Goal: Information Seeking & Learning: Learn about a topic

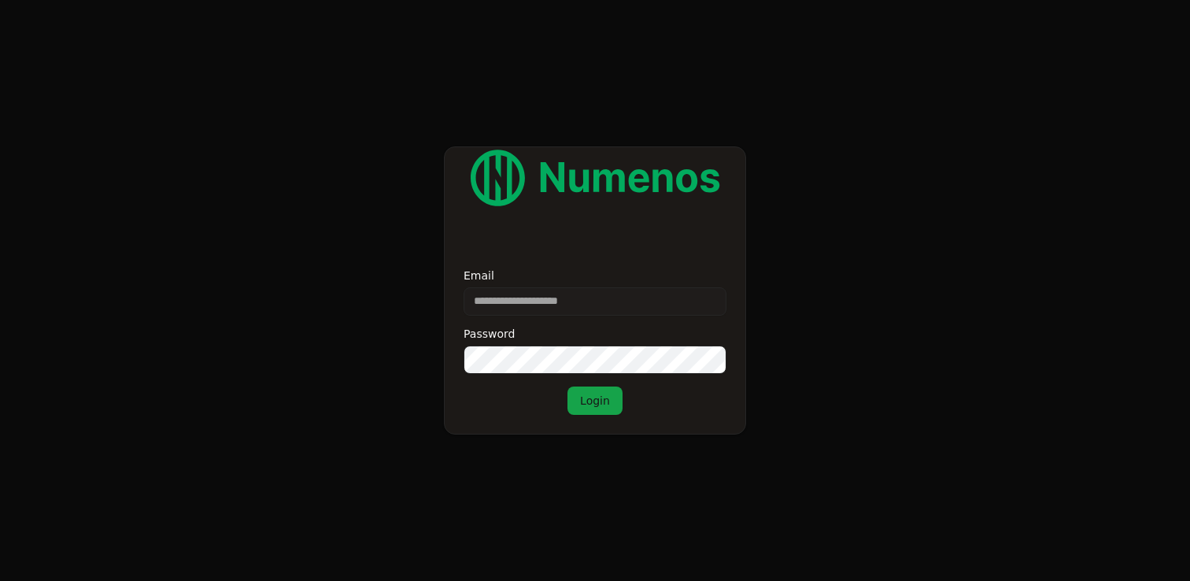
click at [532, 307] on input "Email" at bounding box center [595, 301] width 263 height 28
paste input "**********"
type input "**********"
click at [559, 340] on div "Password" at bounding box center [595, 351] width 263 height 46
click at [588, 397] on button "Login" at bounding box center [595, 401] width 55 height 28
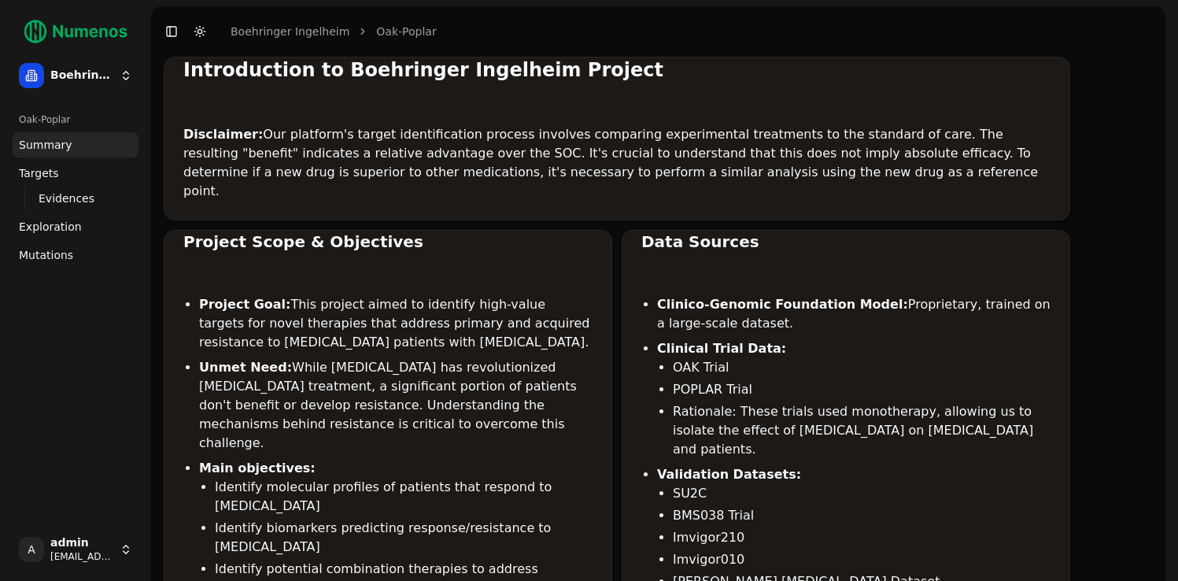
click at [54, 246] on link "Mutations" at bounding box center [76, 254] width 126 height 25
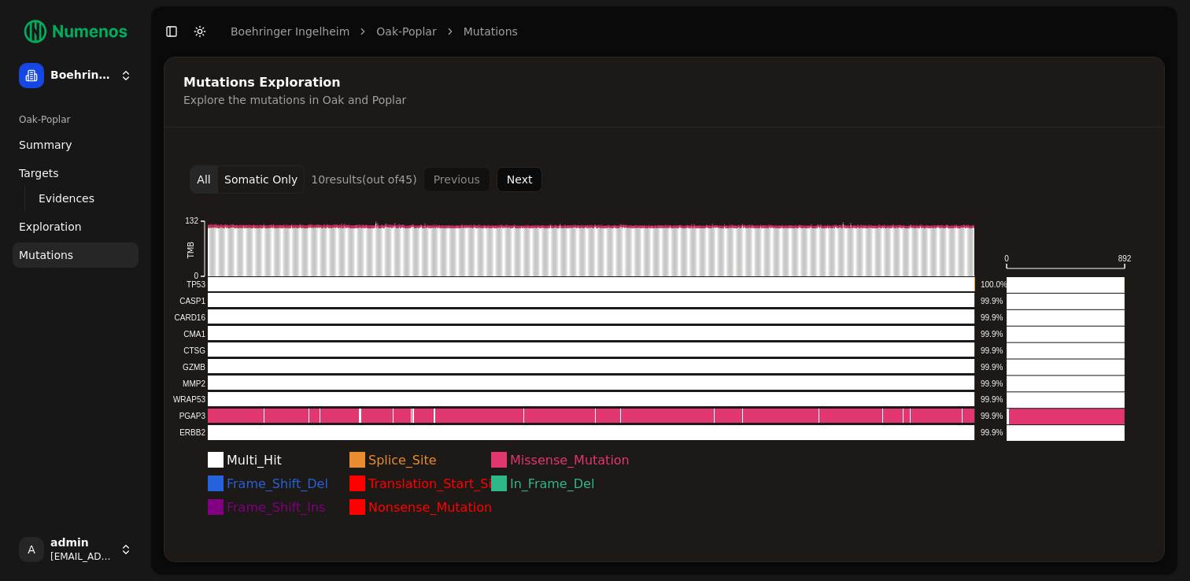
click at [272, 179] on button "Somatic Only" at bounding box center [261, 179] width 87 height 28
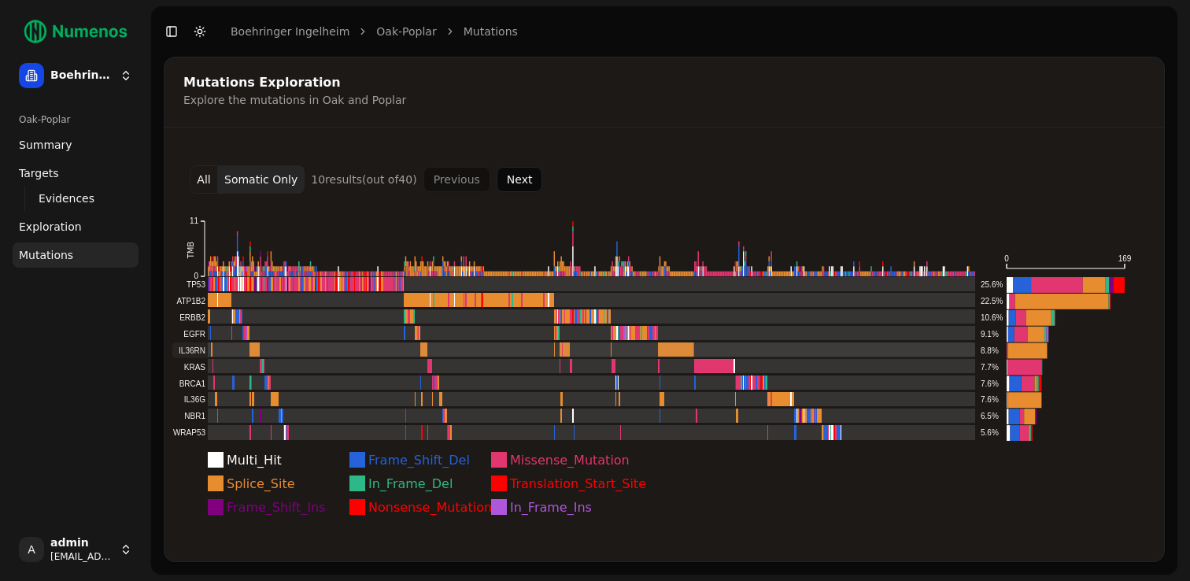
click at [253, 350] on rect at bounding box center [573, 350] width 803 height 16
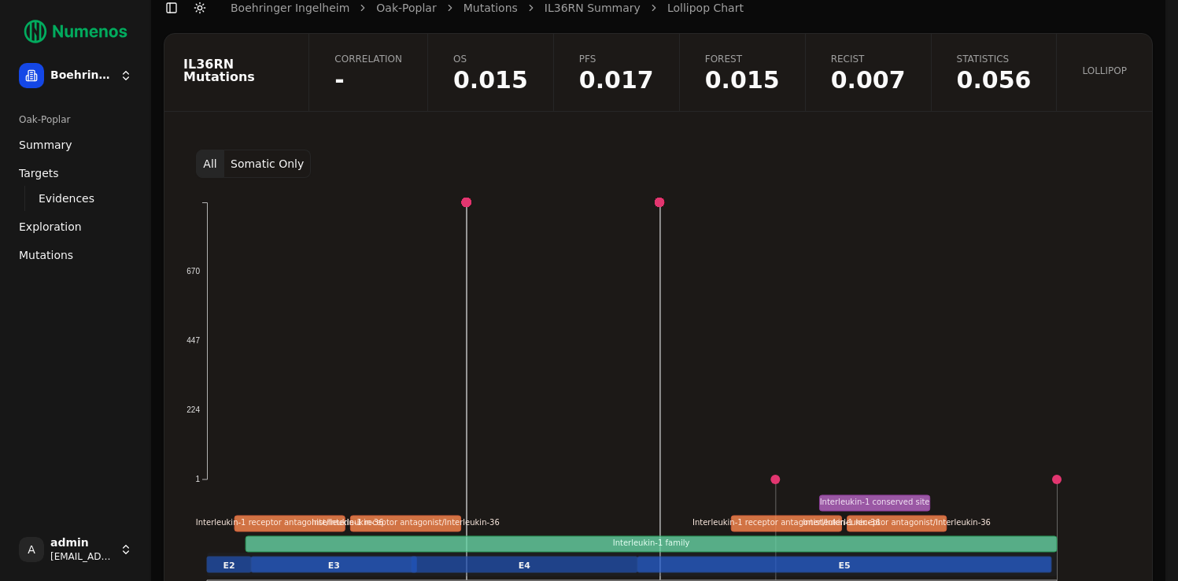
scroll to position [57, 0]
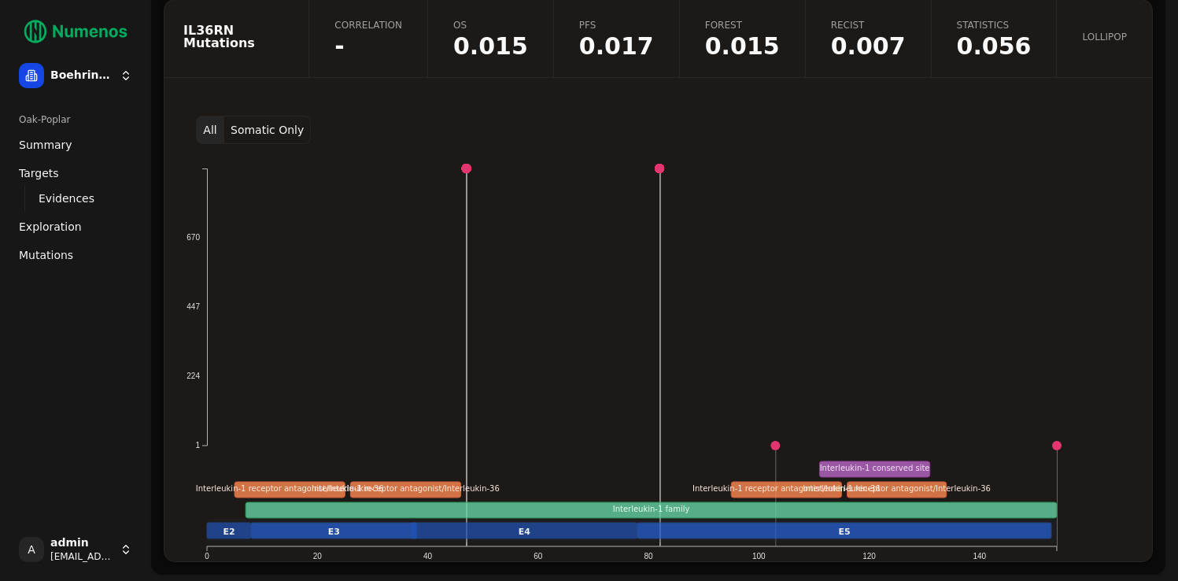
click at [283, 124] on button "Somatic Only" at bounding box center [267, 130] width 87 height 28
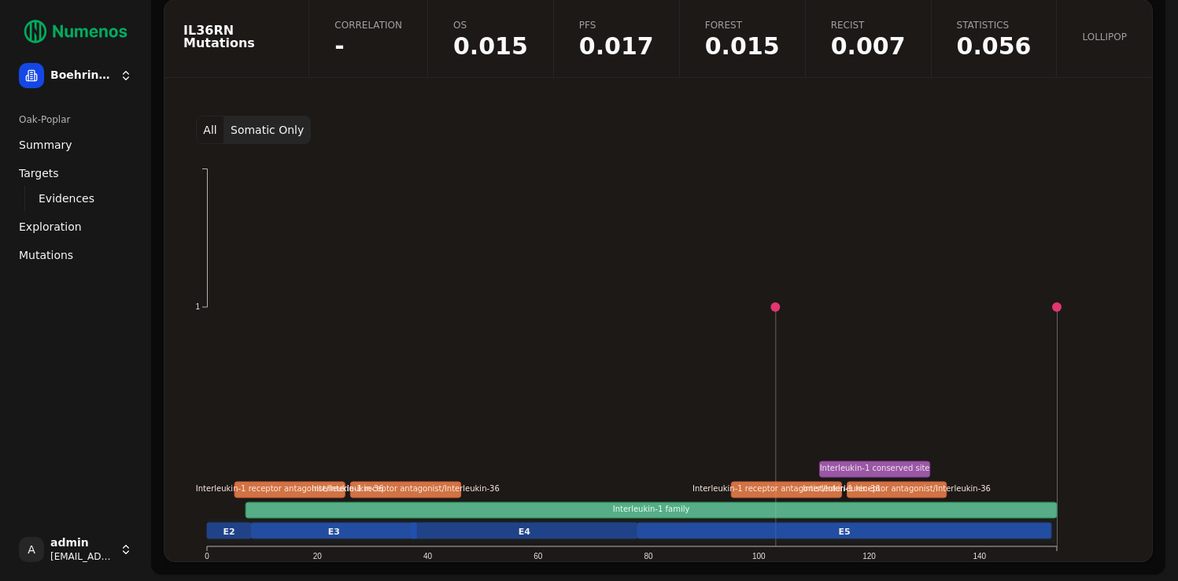
click at [213, 139] on button "All" at bounding box center [210, 130] width 28 height 28
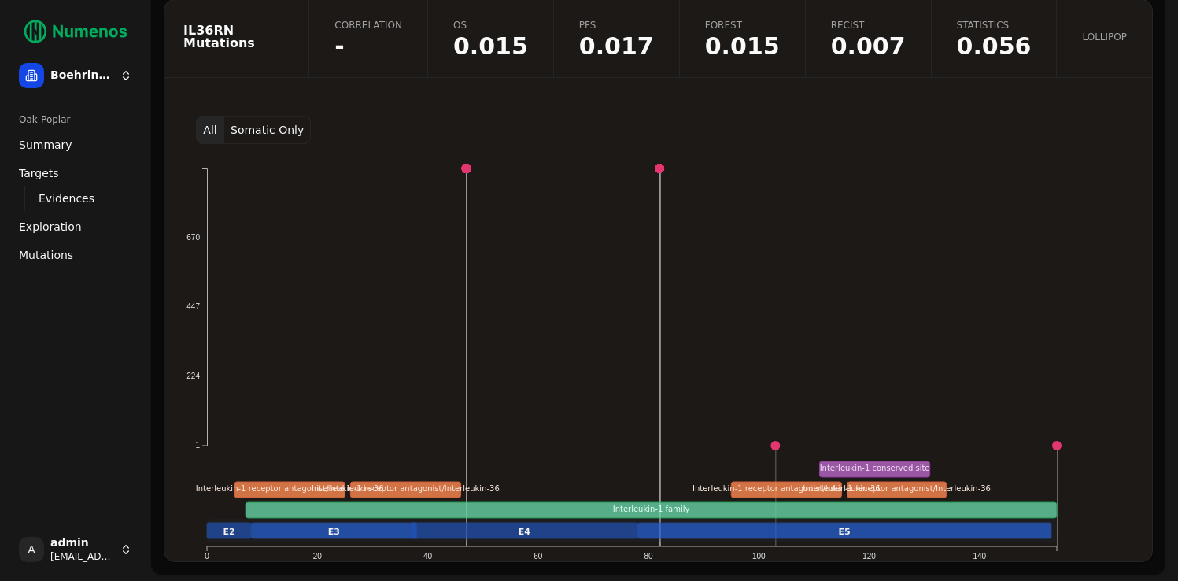
click at [247, 133] on button "Somatic Only" at bounding box center [267, 130] width 87 height 28
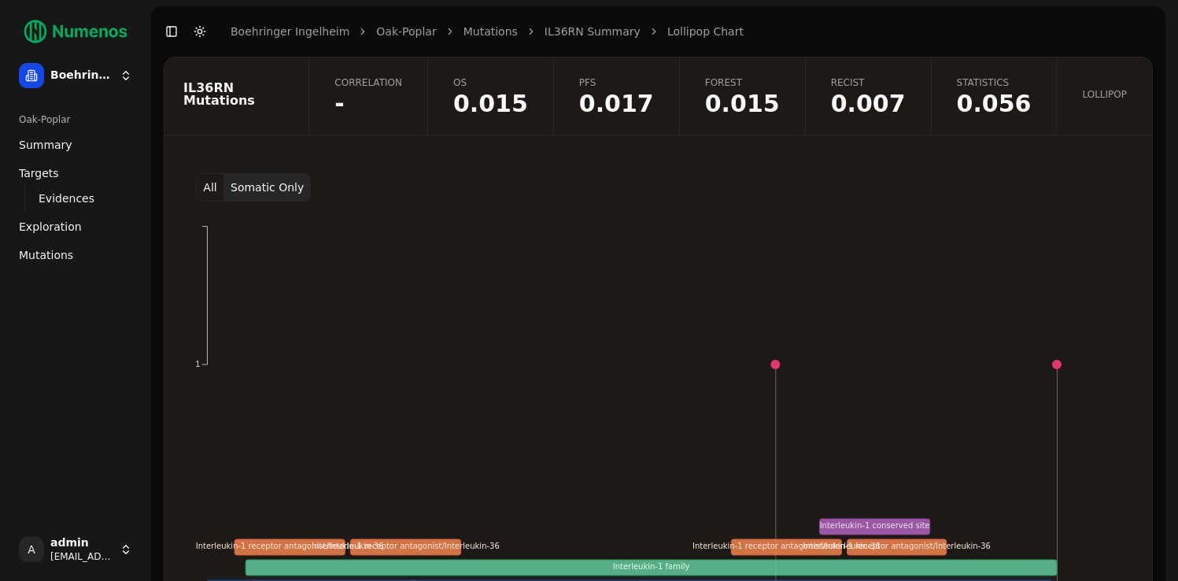
click at [172, 219] on div "All Somatic Only Missense_Mutation 1 0 20 40 60 80 100 120 140 E2 E3 E4 E5 Inte…" at bounding box center [659, 386] width 988 height 464
click at [216, 190] on button "All" at bounding box center [210, 187] width 28 height 28
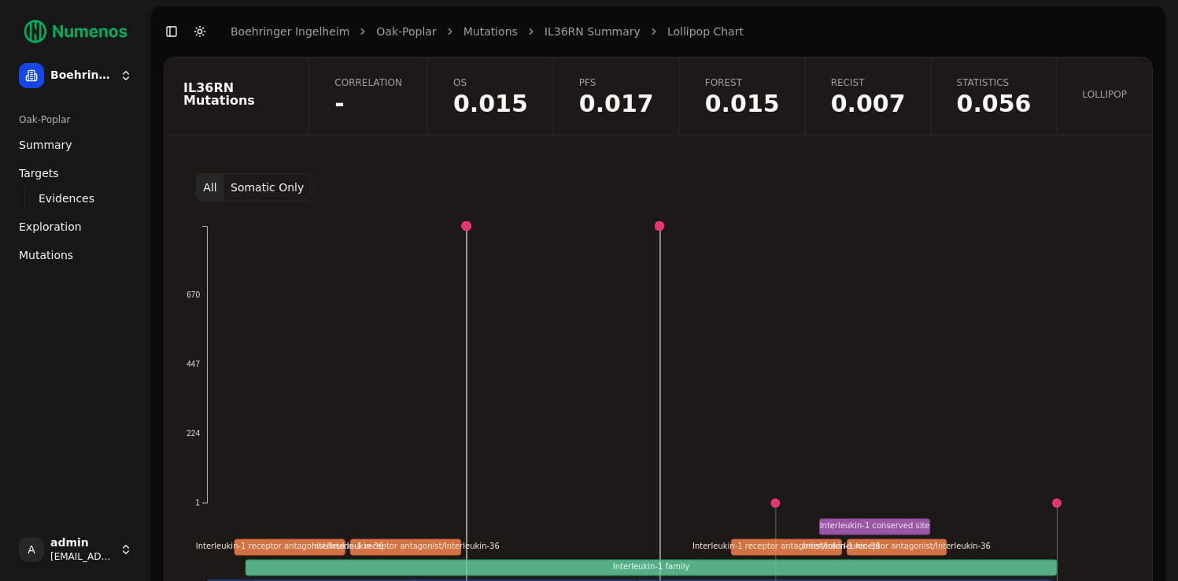
scroll to position [38, 0]
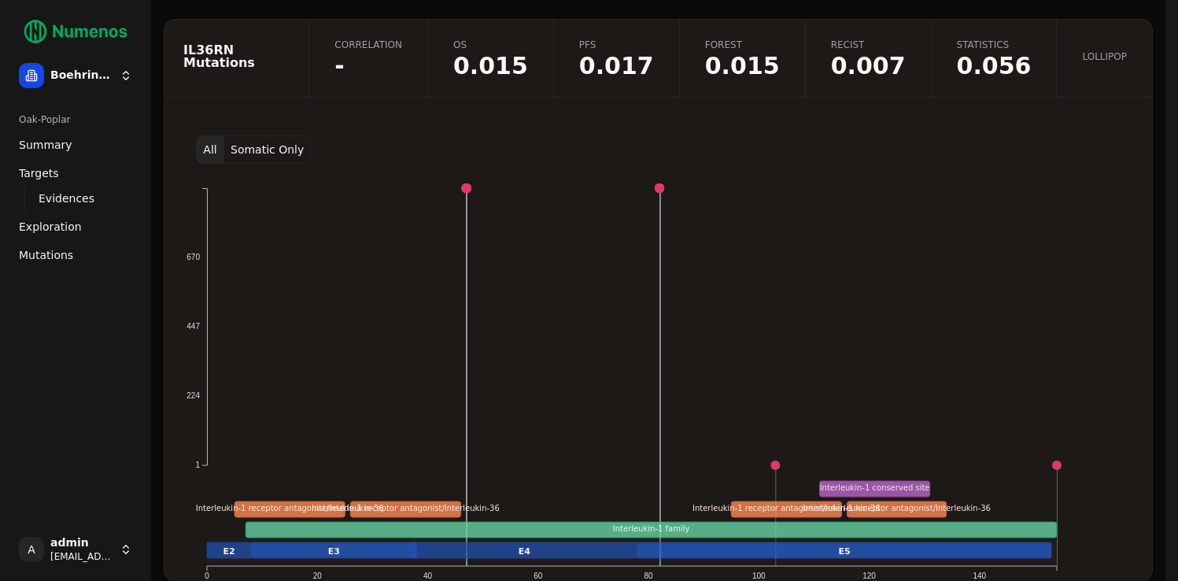
click at [303, 157] on button "Somatic Only" at bounding box center [267, 149] width 87 height 28
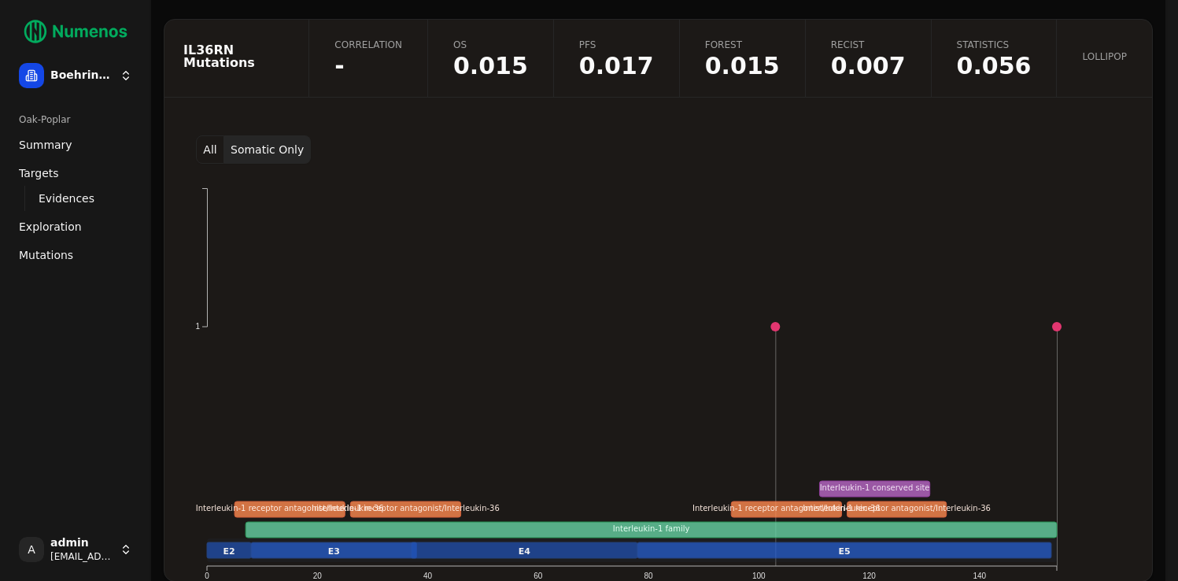
click at [231, 148] on button "Somatic Only" at bounding box center [267, 149] width 87 height 28
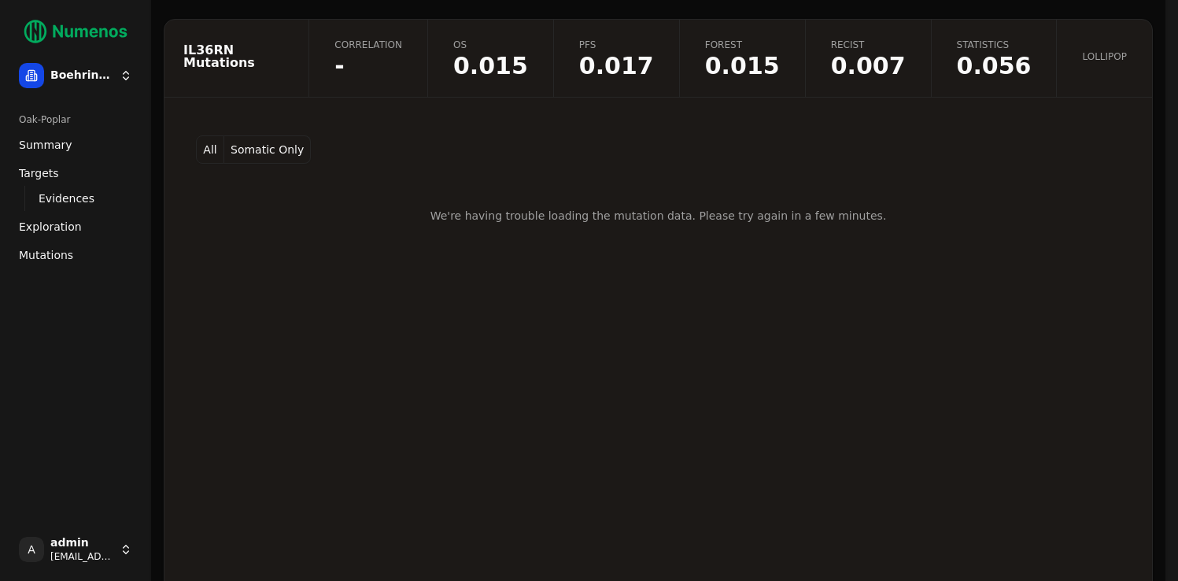
click at [189, 152] on div "All Somatic Only" at bounding box center [658, 149] width 950 height 28
click at [225, 148] on button "Somatic Only" at bounding box center [267, 149] width 87 height 28
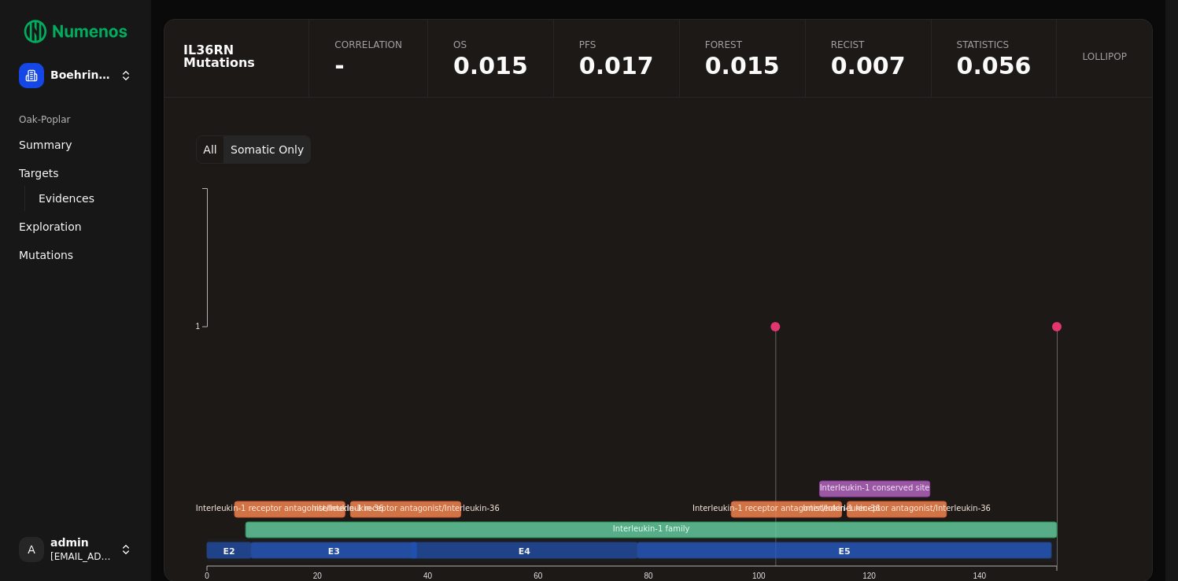
click at [208, 144] on button "All" at bounding box center [210, 149] width 28 height 28
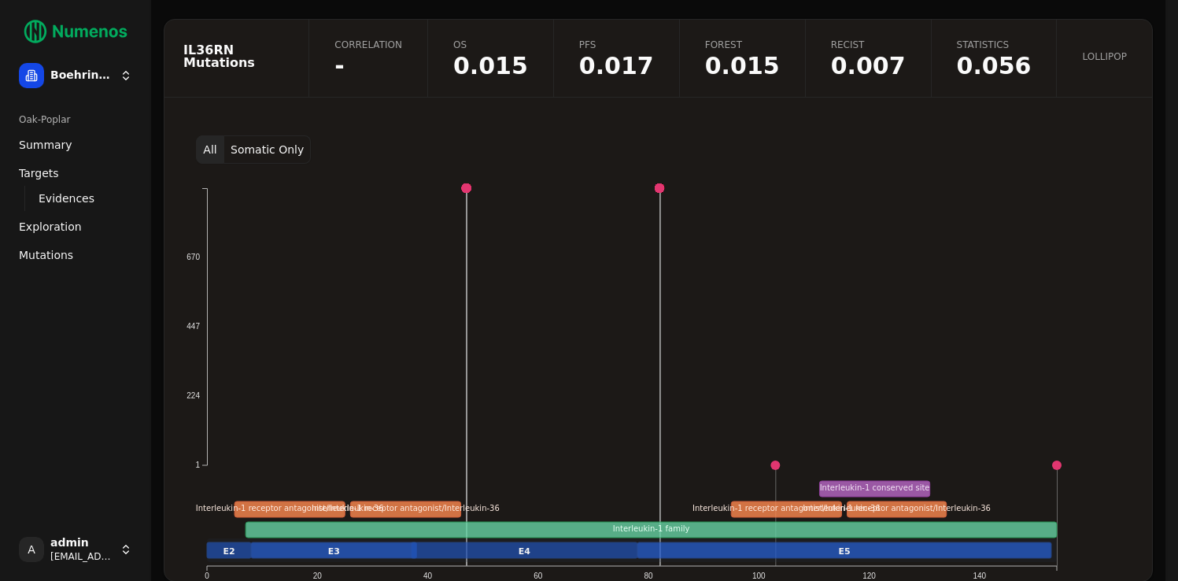
click at [260, 150] on button "Somatic Only" at bounding box center [267, 149] width 87 height 28
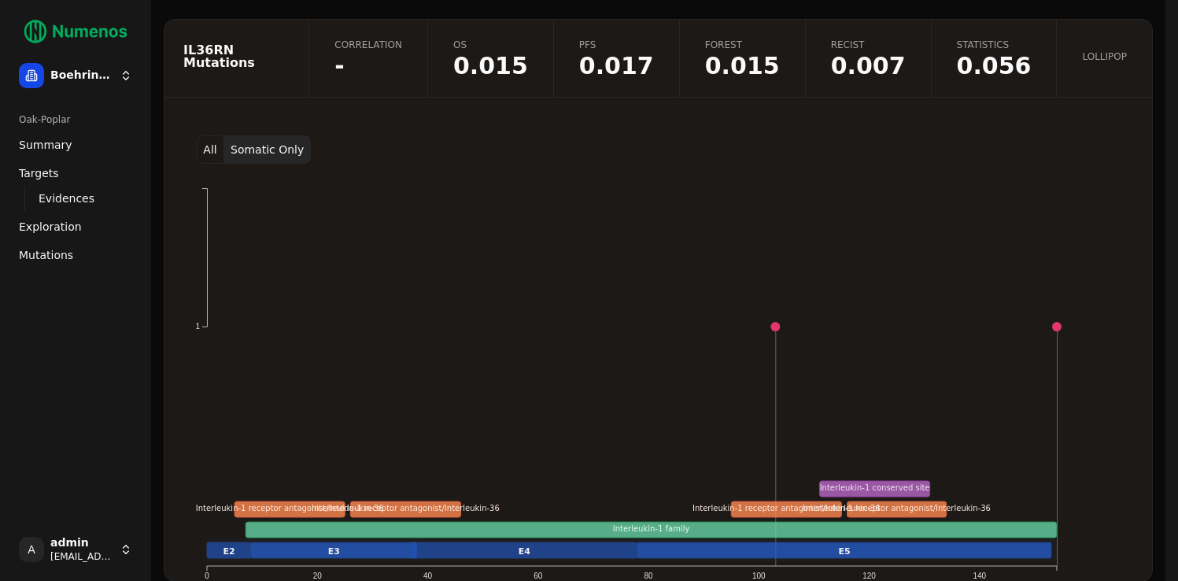
click at [219, 153] on button "All" at bounding box center [210, 149] width 28 height 28
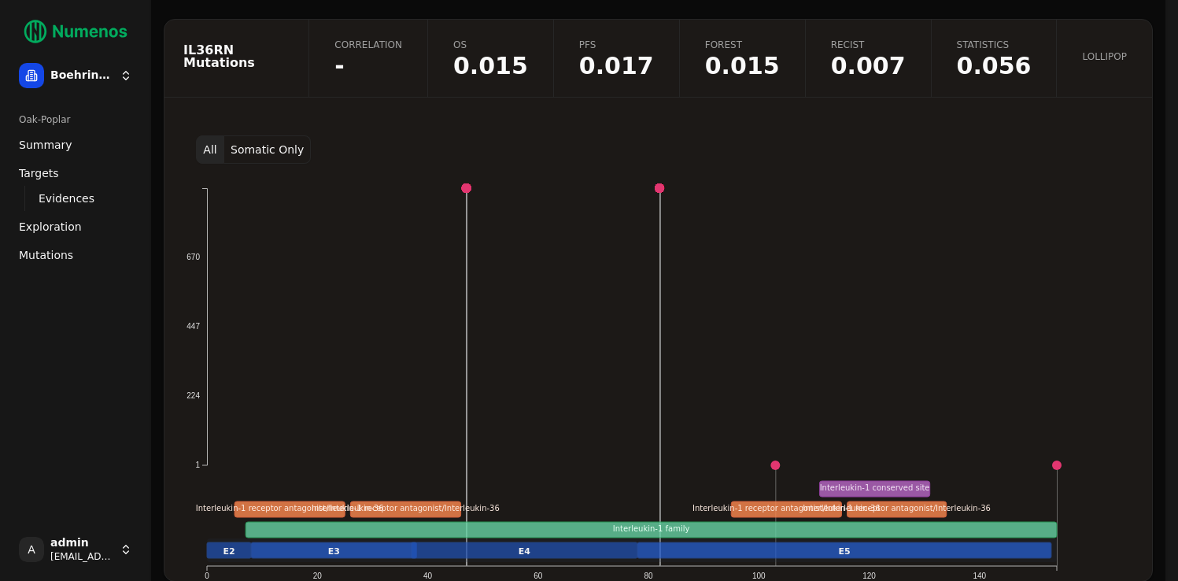
click at [264, 151] on button "Somatic Only" at bounding box center [267, 149] width 87 height 28
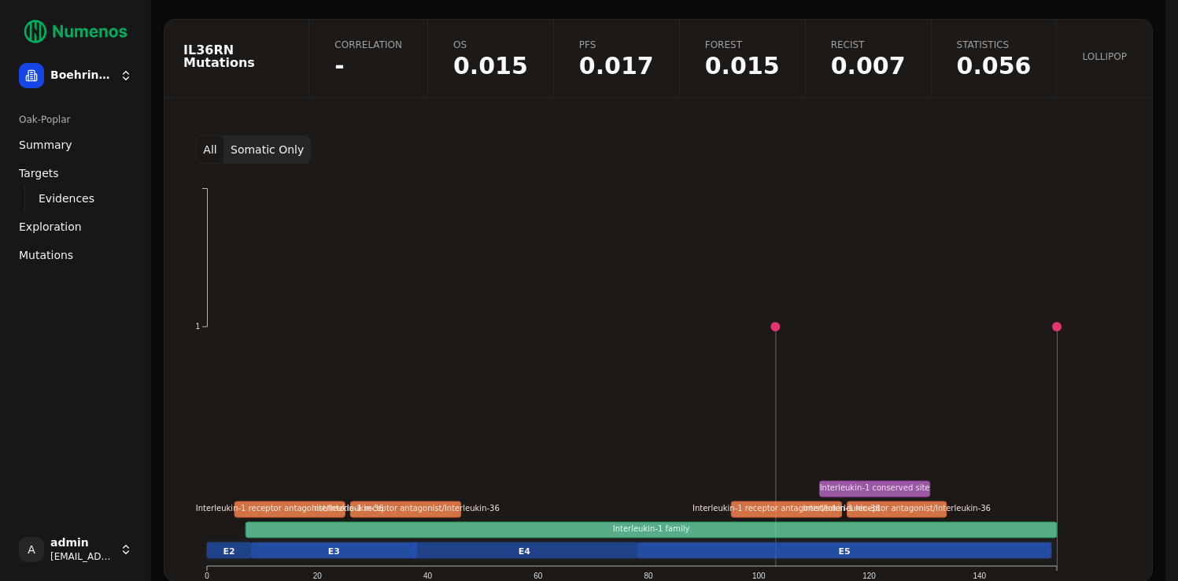
click at [202, 156] on button "All" at bounding box center [210, 149] width 28 height 28
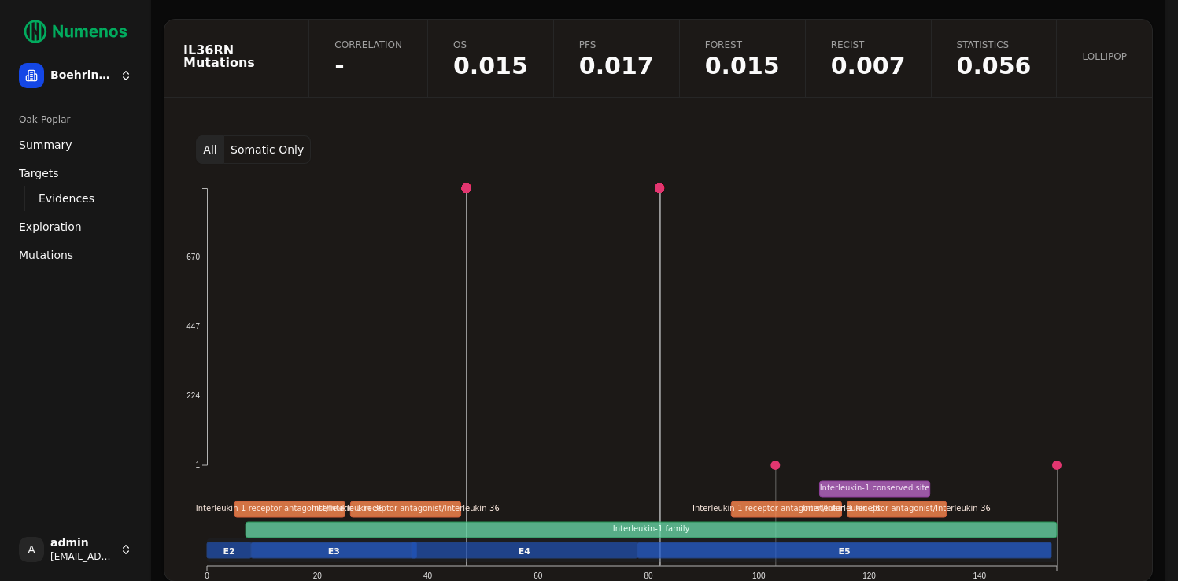
click at [247, 143] on button "Somatic Only" at bounding box center [267, 149] width 87 height 28
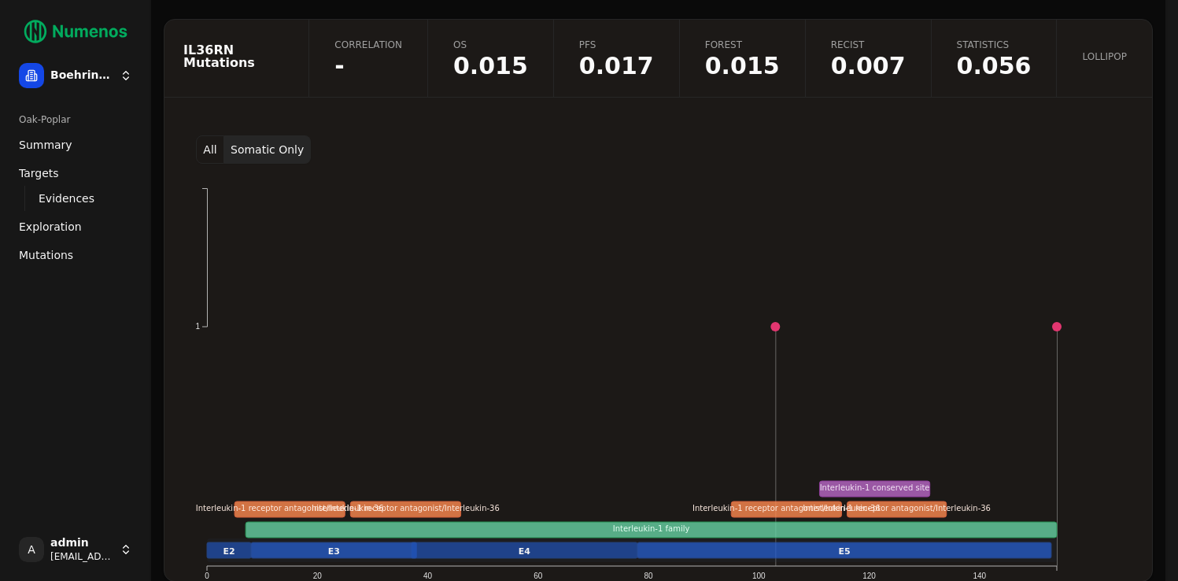
click at [209, 144] on button "All" at bounding box center [210, 149] width 28 height 28
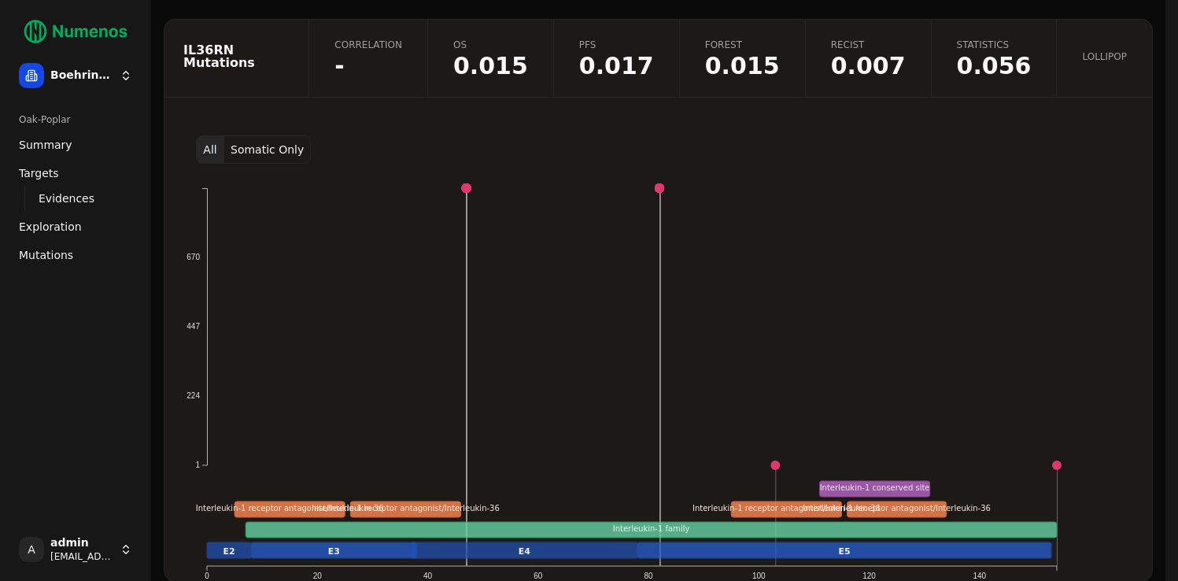
click at [198, 151] on button "All" at bounding box center [210, 149] width 28 height 28
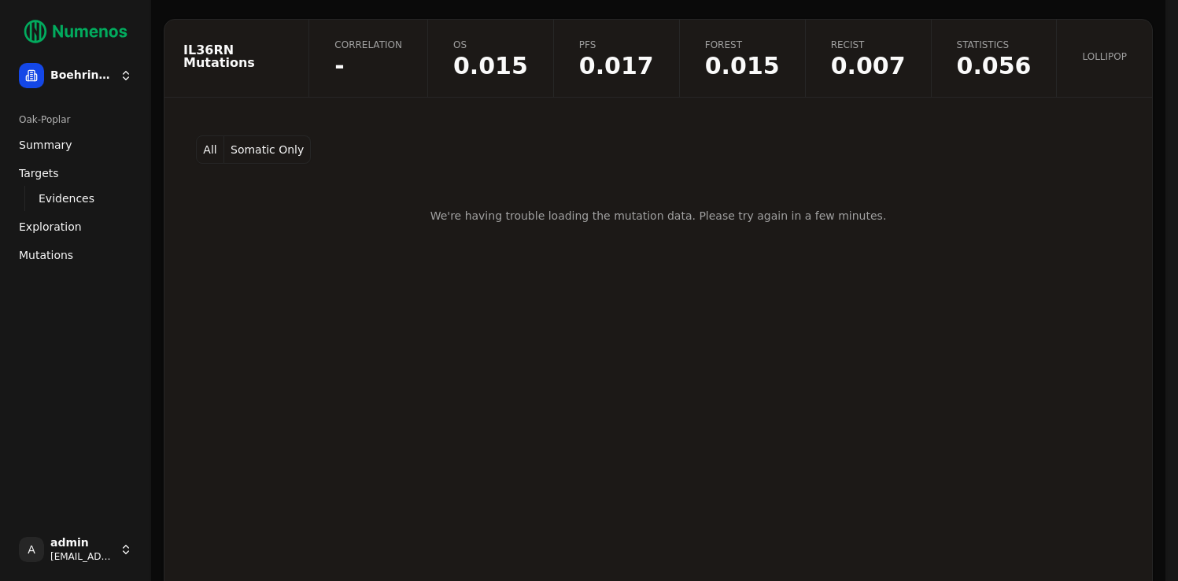
click at [239, 151] on button "Somatic Only" at bounding box center [267, 149] width 87 height 28
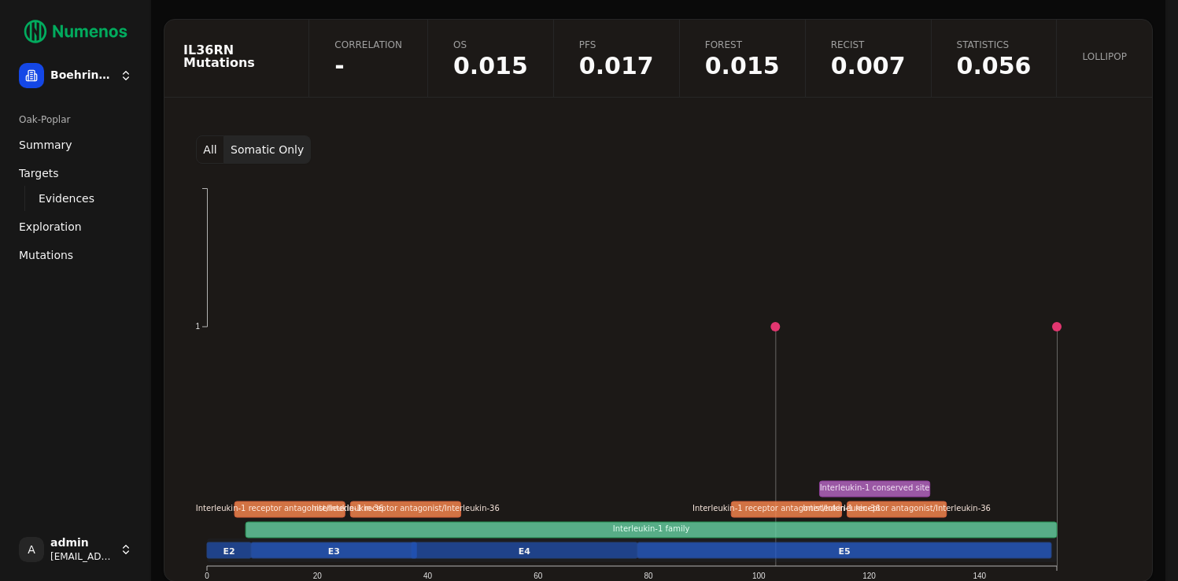
click at [209, 149] on button "All" at bounding box center [210, 149] width 28 height 28
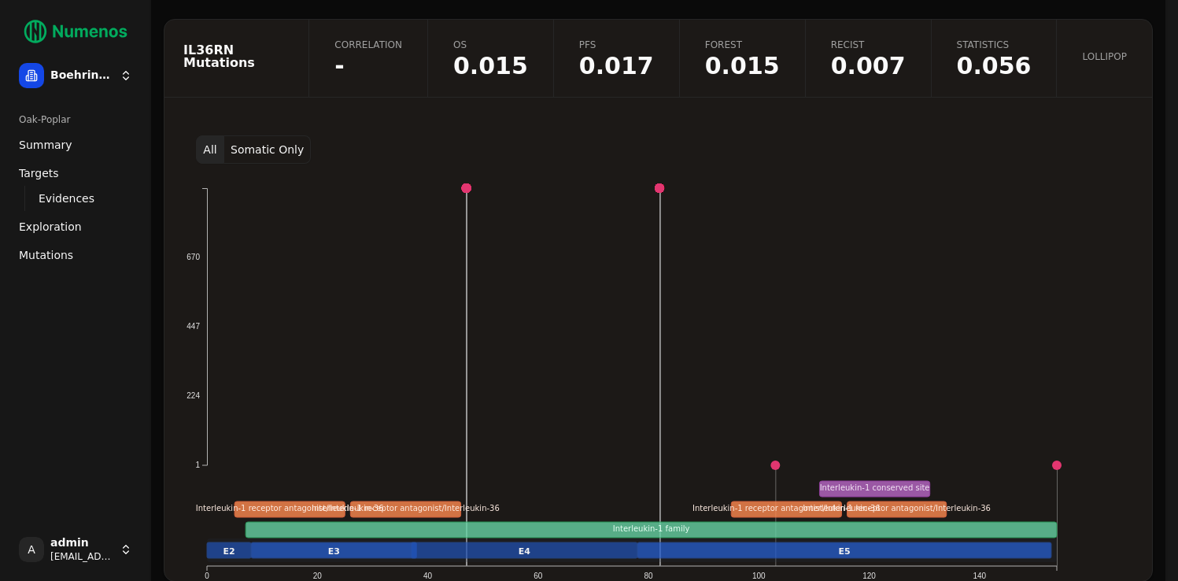
click at [268, 147] on button "Somatic Only" at bounding box center [267, 149] width 87 height 28
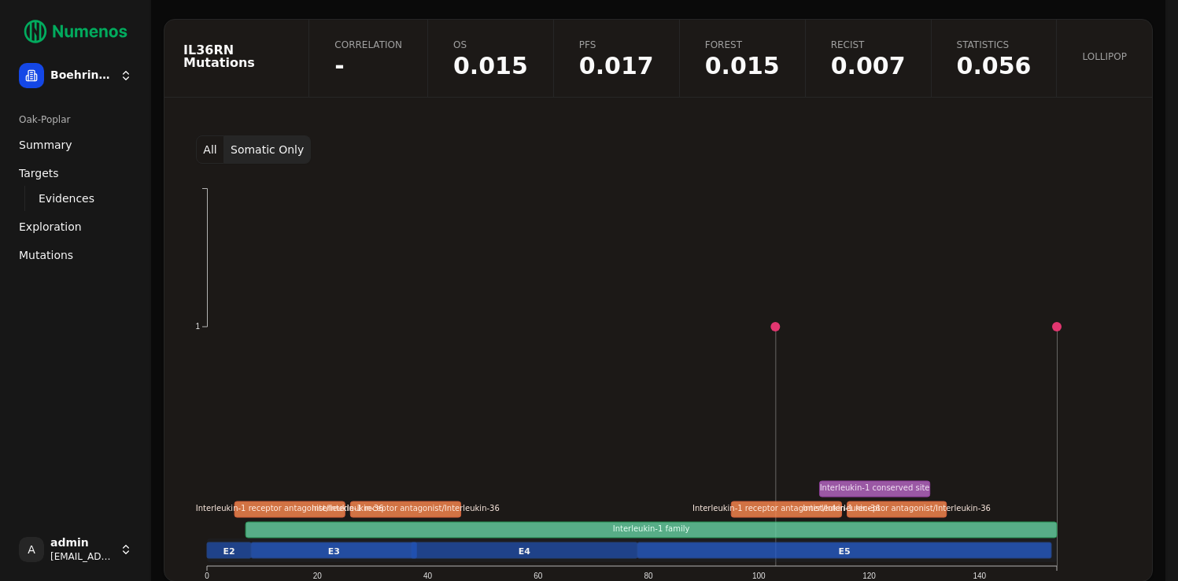
click at [205, 153] on button "All" at bounding box center [210, 149] width 28 height 28
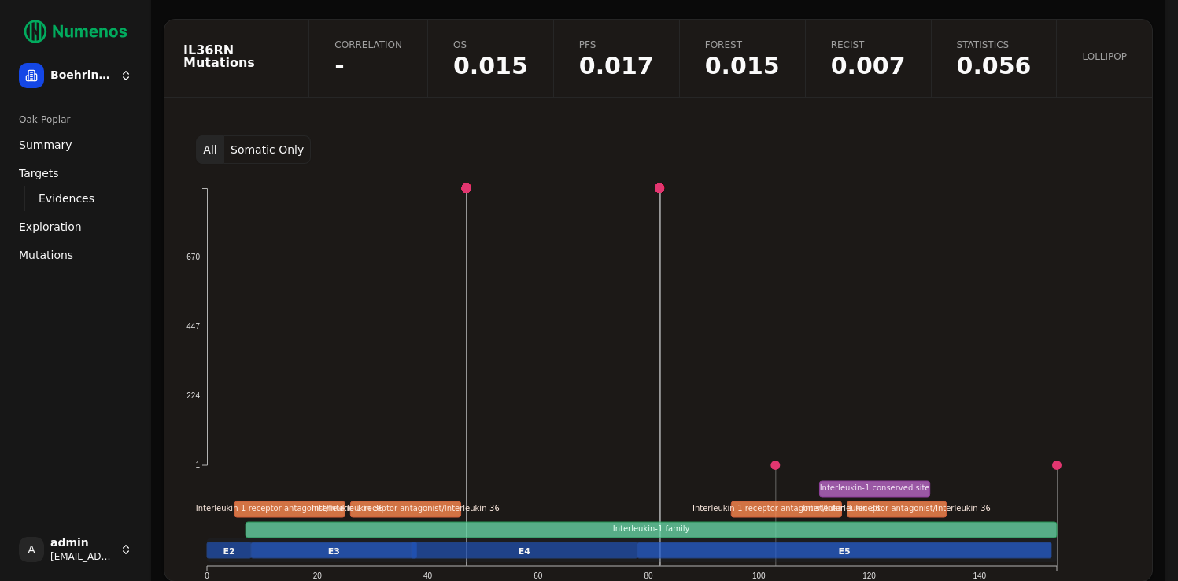
click at [296, 140] on button "Somatic Only" at bounding box center [267, 149] width 87 height 28
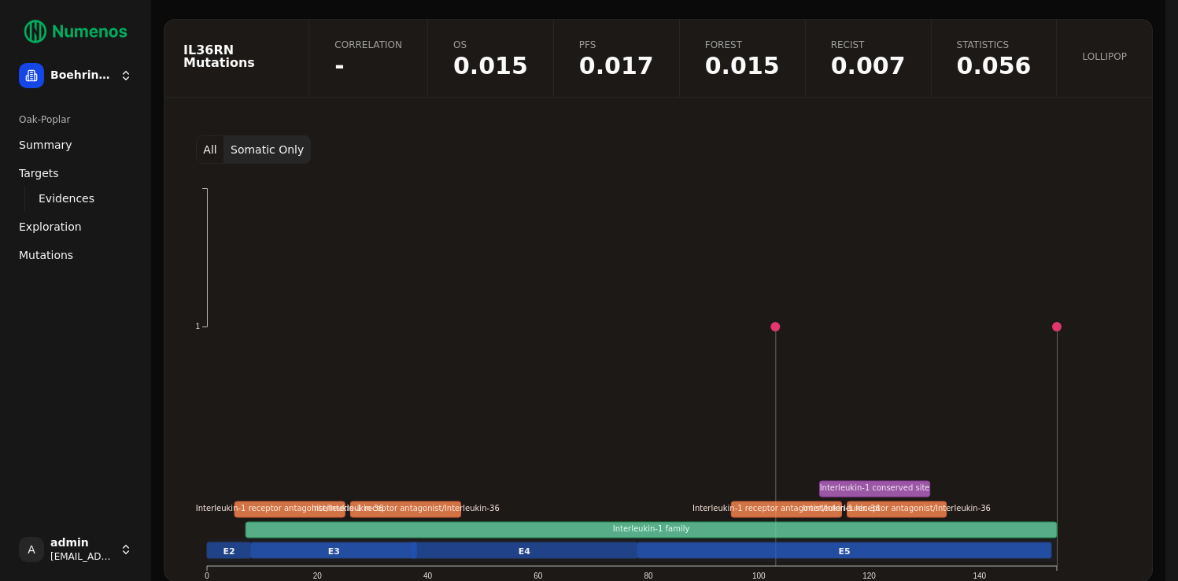
click at [210, 149] on button "All" at bounding box center [210, 149] width 28 height 28
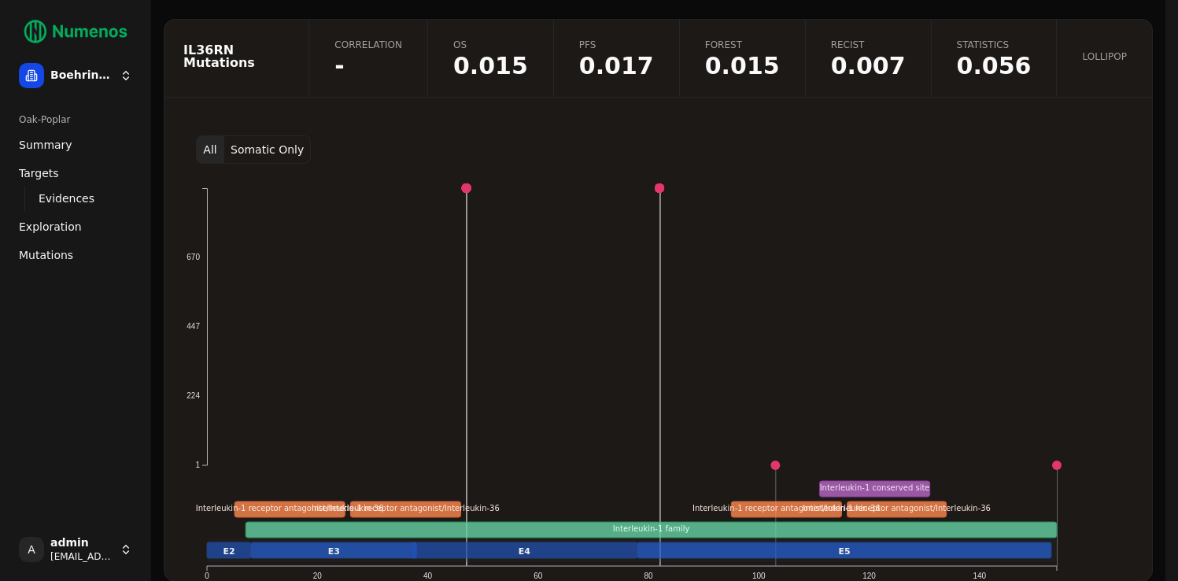
click at [254, 140] on button "Somatic Only" at bounding box center [267, 149] width 87 height 28
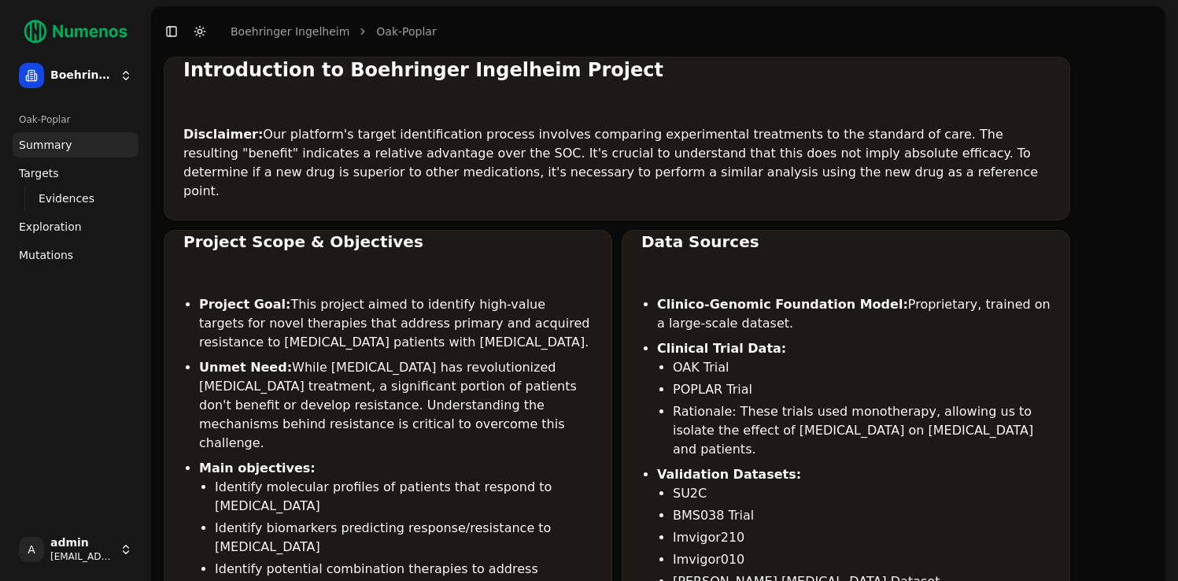
click at [23, 264] on link "Mutations" at bounding box center [76, 254] width 126 height 25
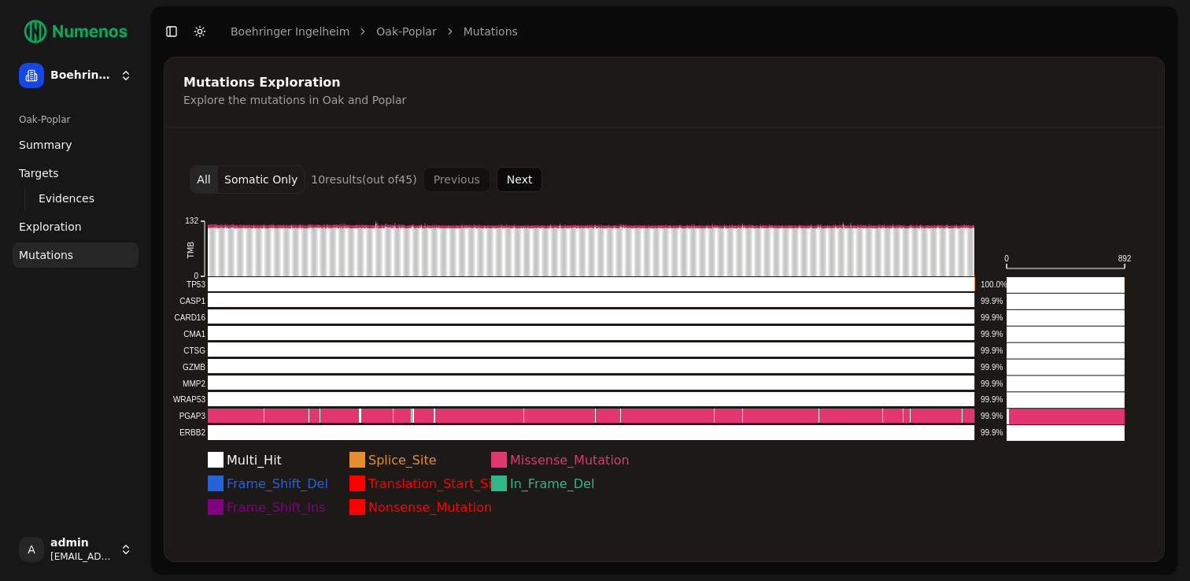
click at [513, 183] on button "Next" at bounding box center [520, 179] width 46 height 25
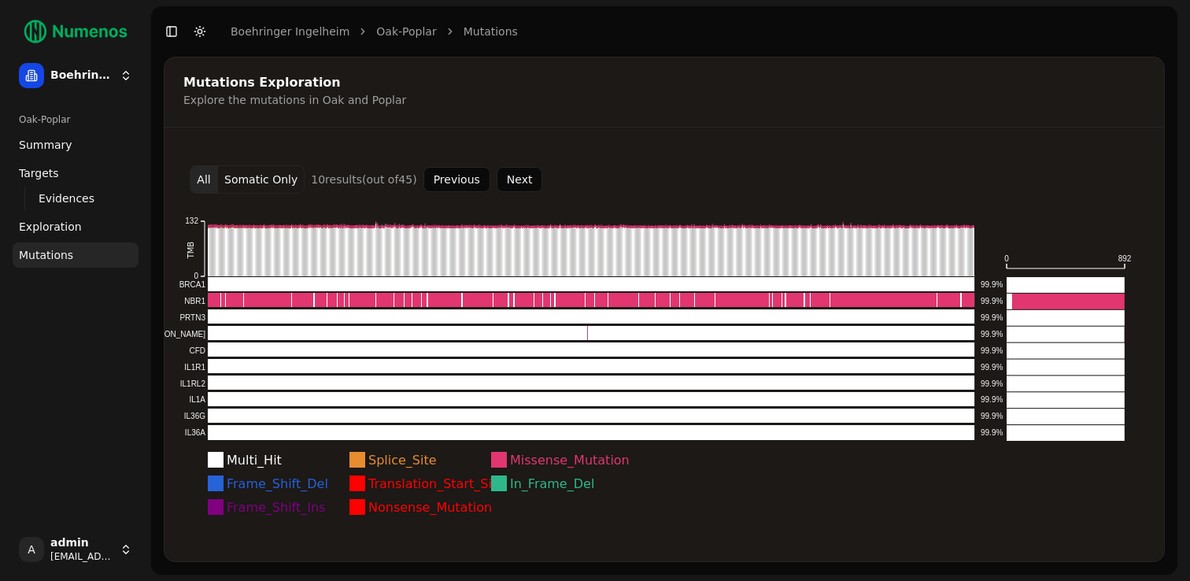
click at [513, 183] on button "Next" at bounding box center [520, 179] width 46 height 25
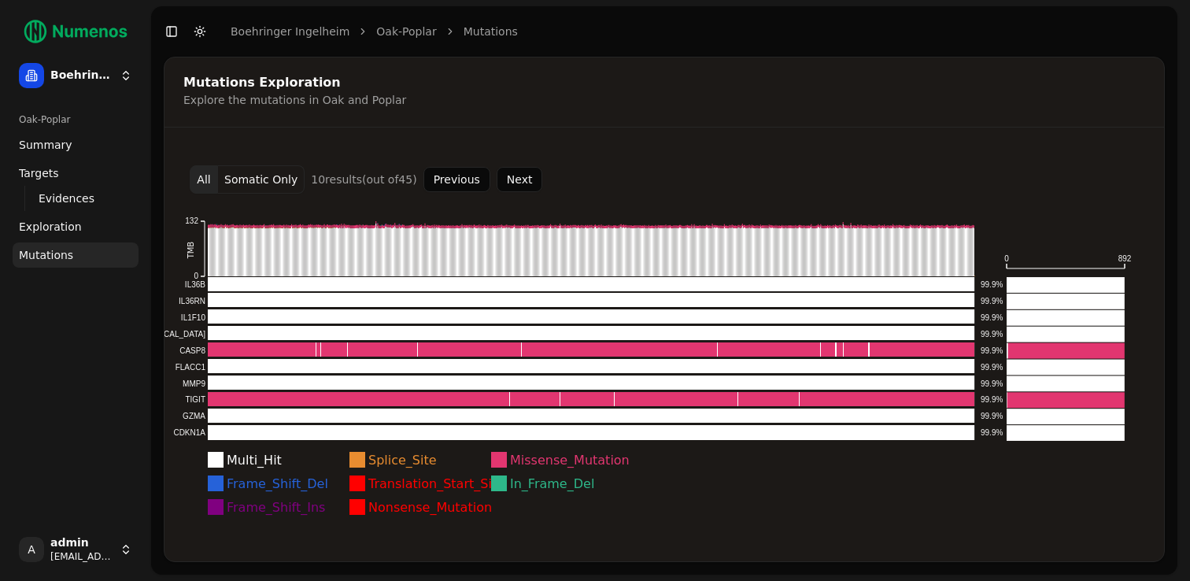
click at [513, 183] on button "Next" at bounding box center [520, 179] width 46 height 25
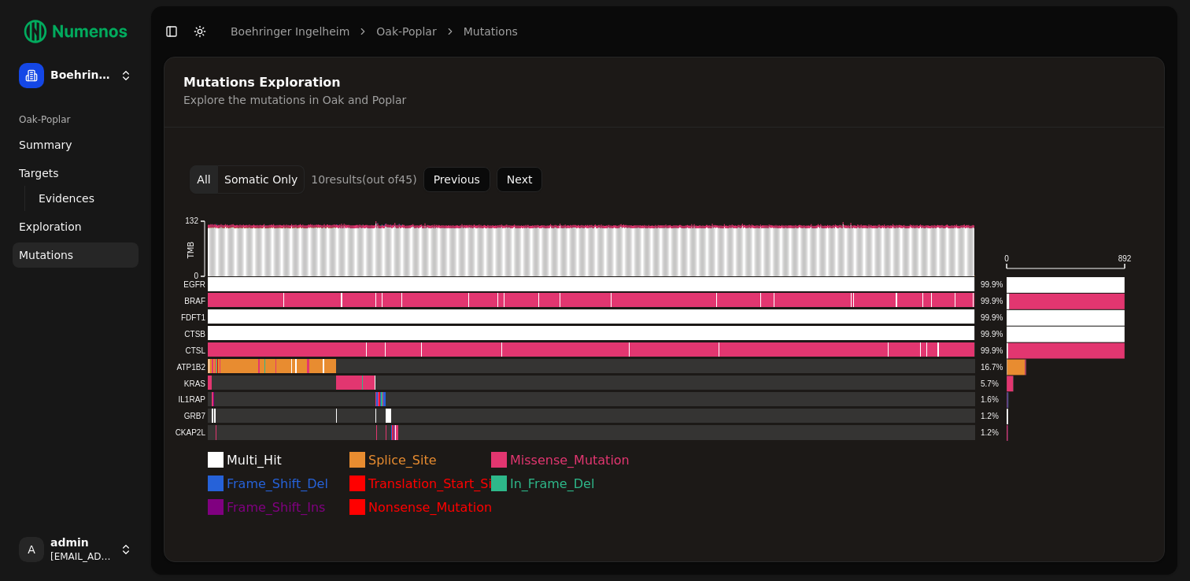
click at [514, 186] on button "Next" at bounding box center [520, 179] width 46 height 25
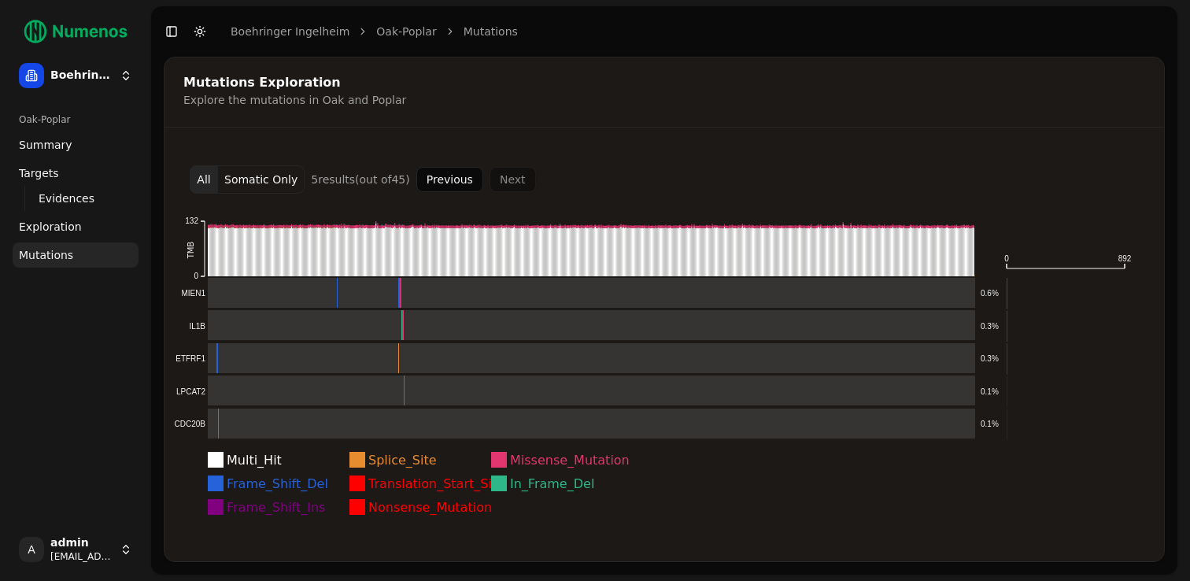
click at [471, 179] on button "Previous" at bounding box center [449, 179] width 67 height 25
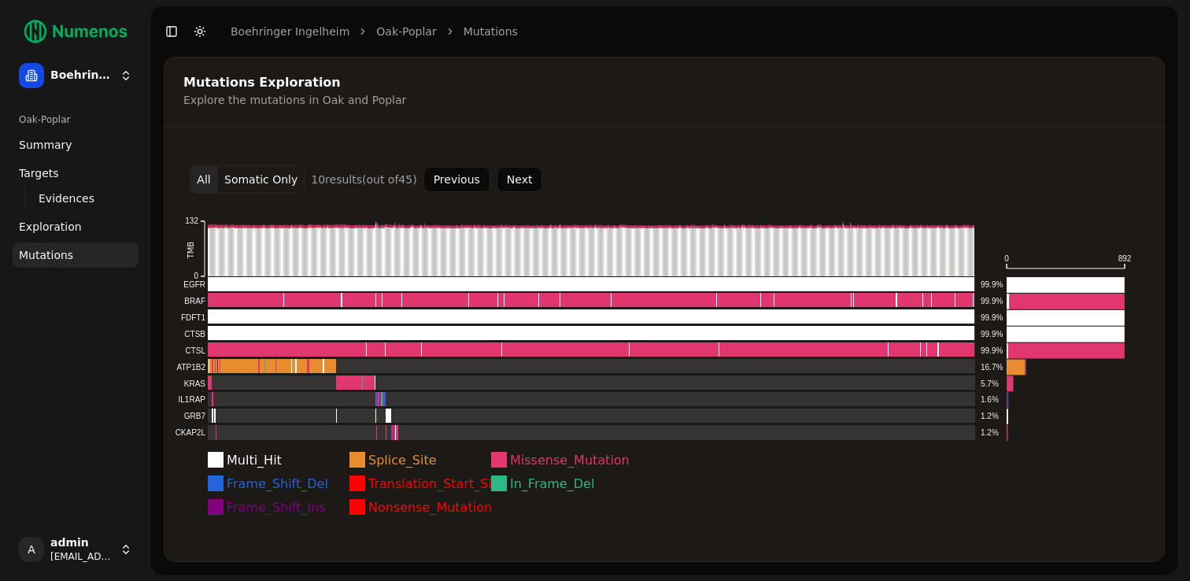
click at [503, 183] on button "Next" at bounding box center [520, 179] width 46 height 25
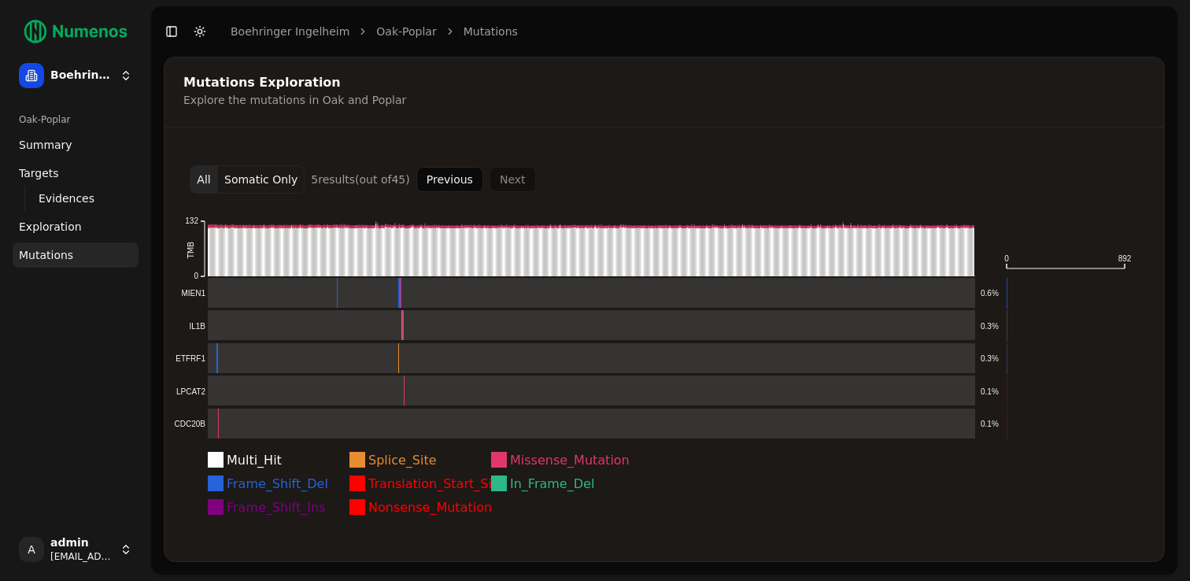
click at [454, 179] on button "Previous" at bounding box center [449, 179] width 67 height 25
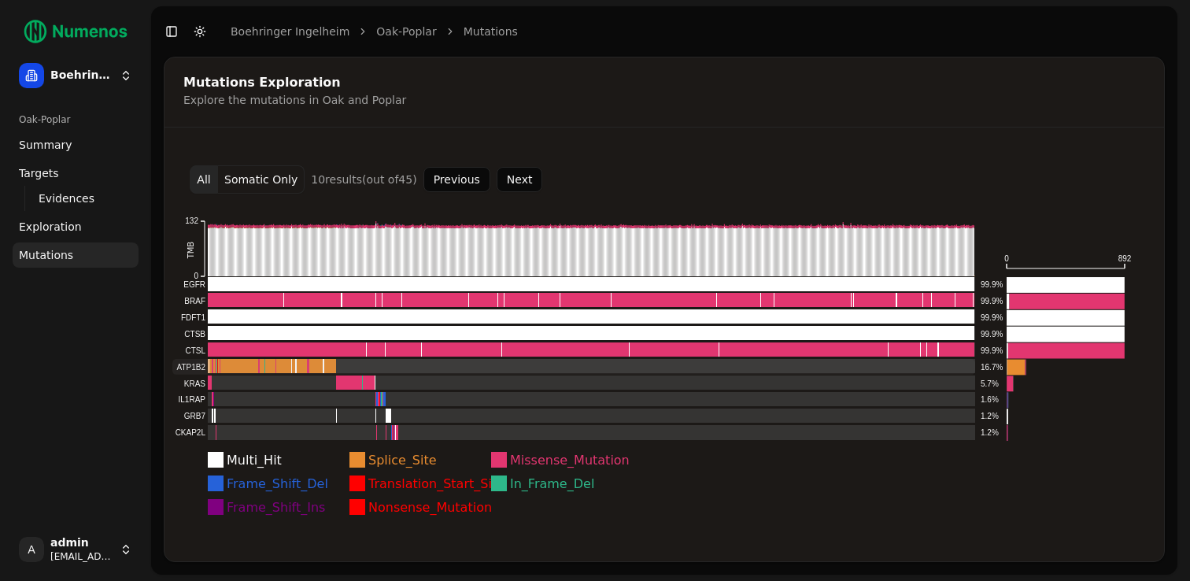
click at [428, 364] on rect at bounding box center [573, 367] width 803 height 16
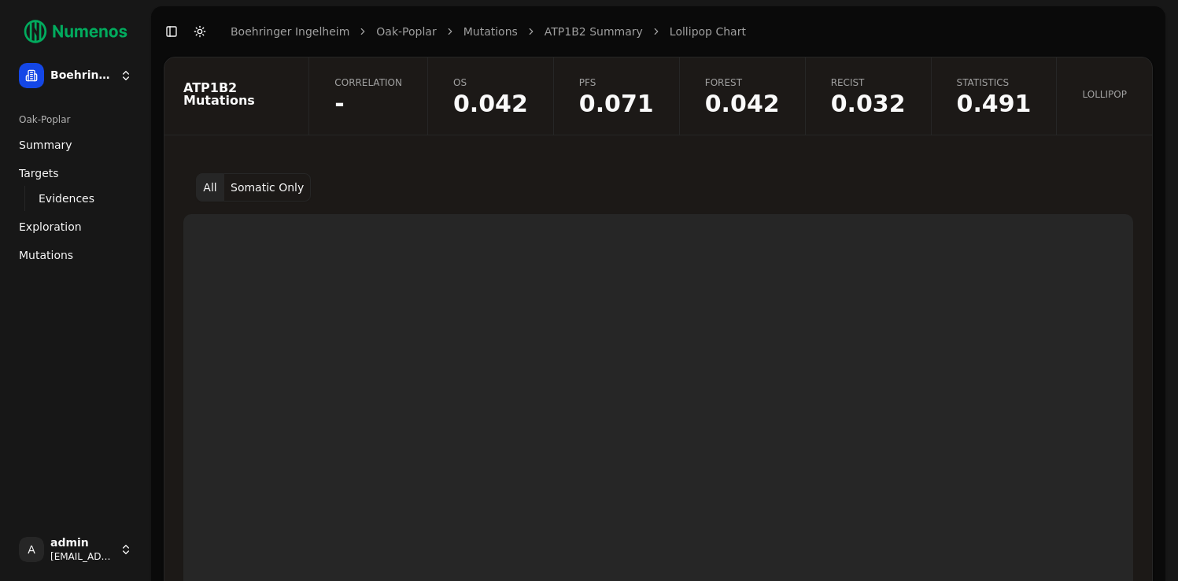
scroll to position [54, 0]
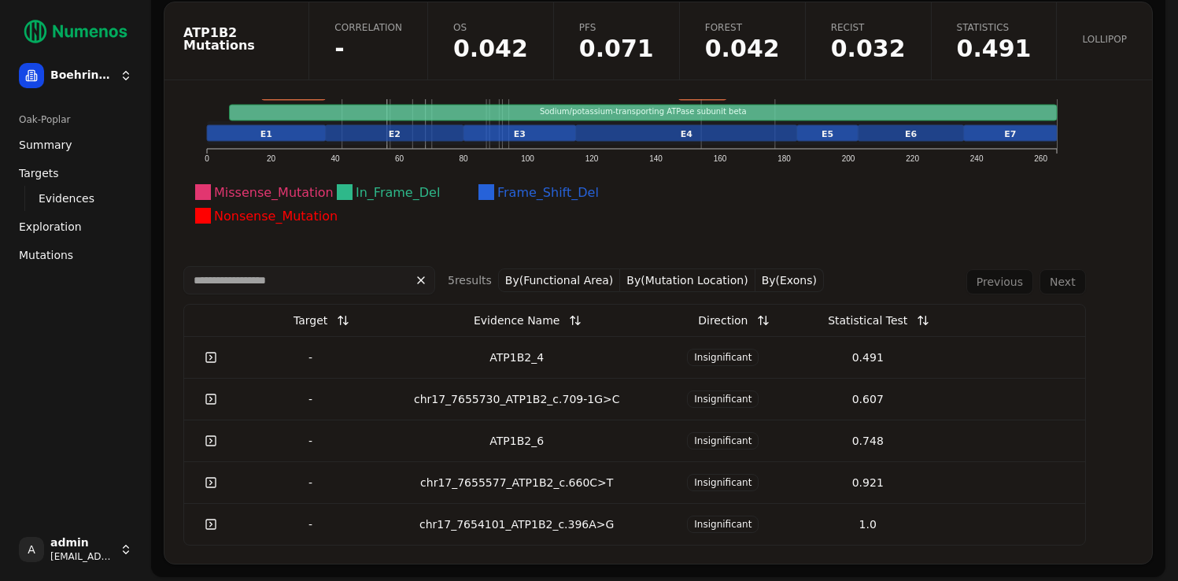
scroll to position [57, 0]
